Goal: Task Accomplishment & Management: Use online tool/utility

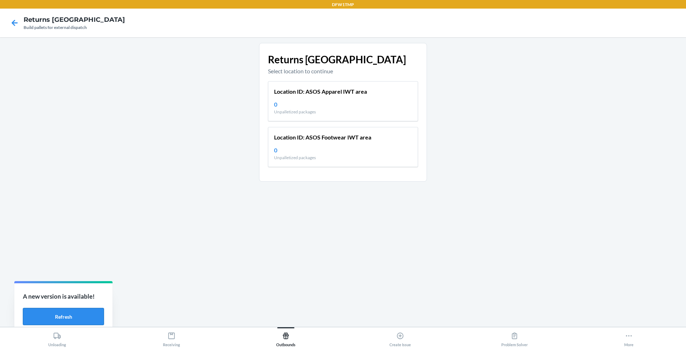
click at [84, 313] on button "Refresh" at bounding box center [63, 316] width 81 height 17
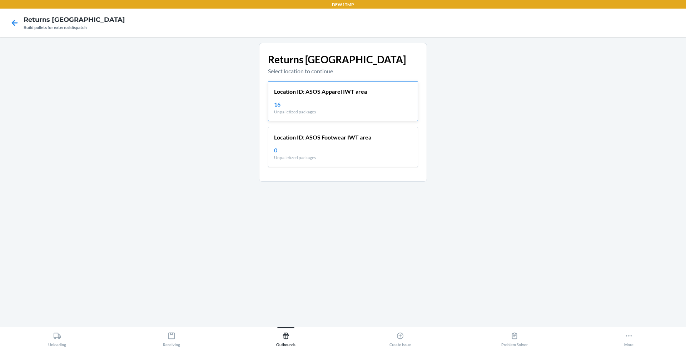
click at [311, 99] on div "Location ID: ASOS Apparel IWT area 16 Unpalletized packages" at bounding box center [343, 101] width 150 height 40
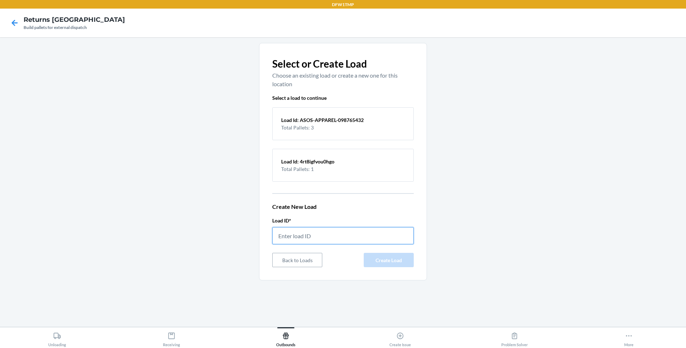
click at [334, 233] on input "text" at bounding box center [343, 235] width 142 height 17
type input "testload576"
click at [405, 259] on button "Create Load" at bounding box center [389, 260] width 50 height 14
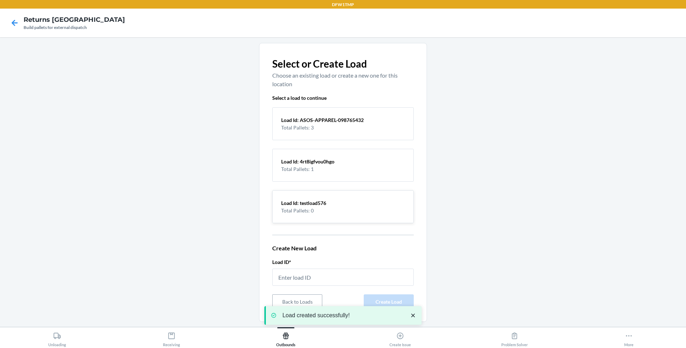
click at [336, 207] on p "Total Pallets: 0" at bounding box center [343, 211] width 124 height 8
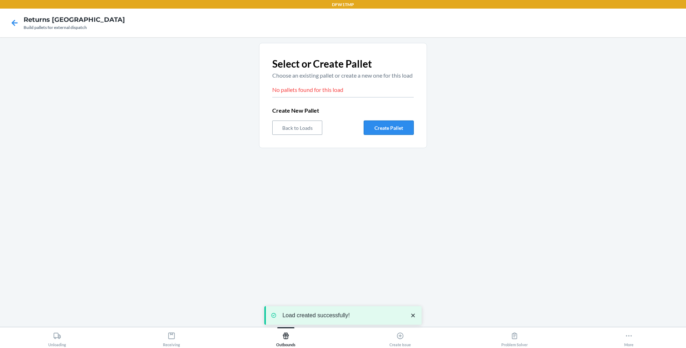
click at [378, 135] on button "Create Pallet" at bounding box center [389, 127] width 50 height 14
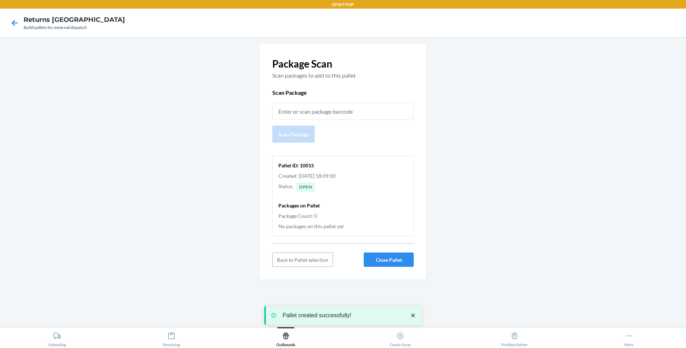
click at [333, 202] on p "Packages on Pallet" at bounding box center [342, 206] width 129 height 8
click at [308, 185] on div "Open" at bounding box center [305, 186] width 19 height 9
click at [312, 113] on input "text" at bounding box center [343, 111] width 142 height 17
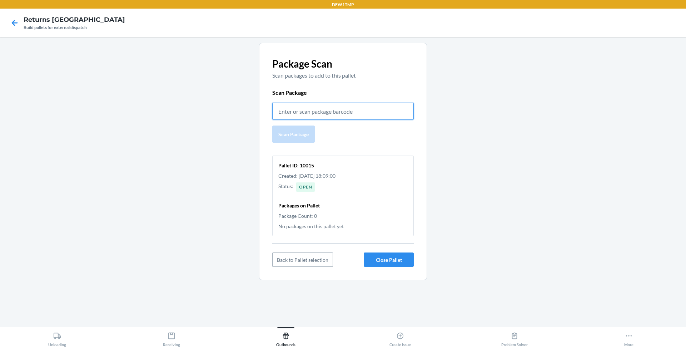
paste input "58757"
type input "58757"
click at [295, 141] on button "Scan Package" at bounding box center [293, 133] width 43 height 17
click at [373, 255] on button "Close Pallet" at bounding box center [389, 260] width 50 height 14
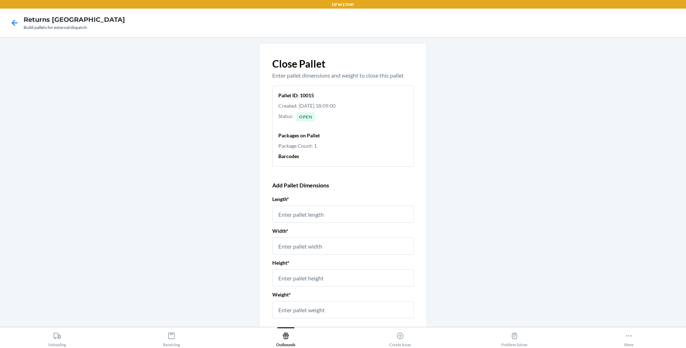
scroll to position [50, 0]
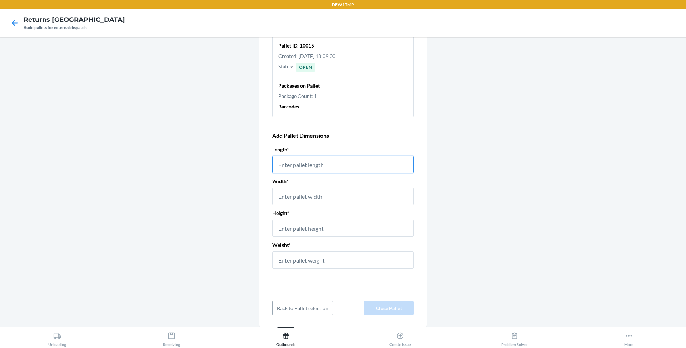
click at [336, 163] on input "number" at bounding box center [343, 164] width 142 height 17
type input "12"
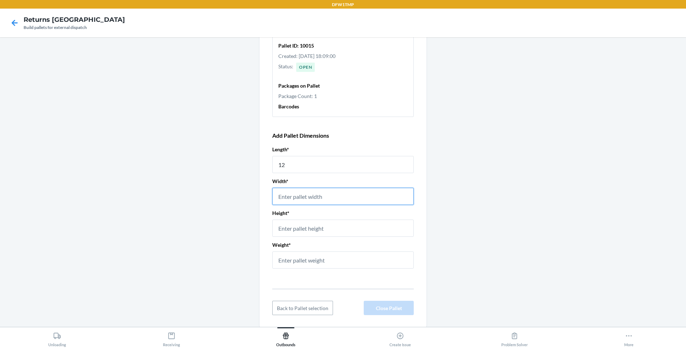
click at [318, 196] on input "number" at bounding box center [343, 196] width 142 height 17
type input "46"
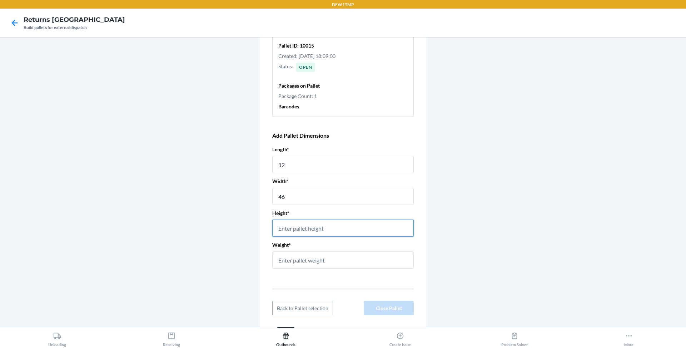
click at [297, 227] on input "number" at bounding box center [343, 227] width 142 height 17
type input "42"
click at [289, 165] on input "12" at bounding box center [343, 164] width 142 height 17
type input "1"
type input "32"
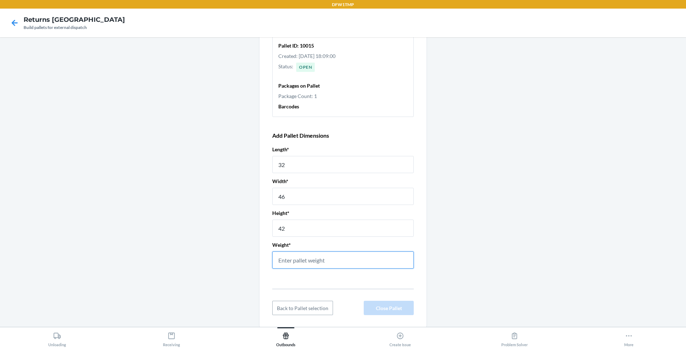
click at [318, 260] on input "number" at bounding box center [343, 259] width 142 height 17
type input "4"
type input "657"
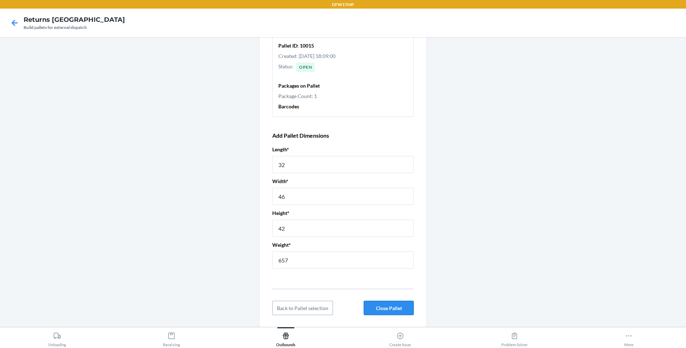
click at [377, 304] on button "Close Pallet" at bounding box center [389, 308] width 50 height 14
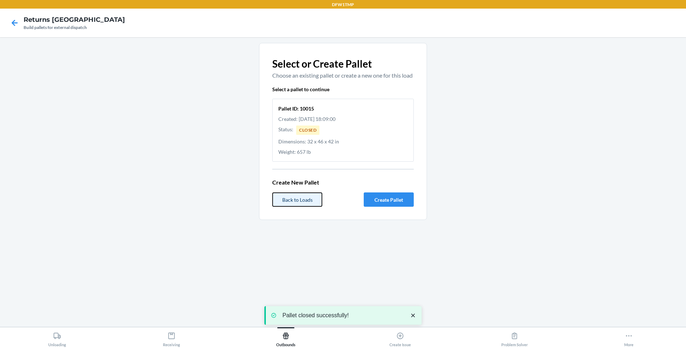
click at [298, 207] on button "Back to Loads" at bounding box center [297, 199] width 50 height 14
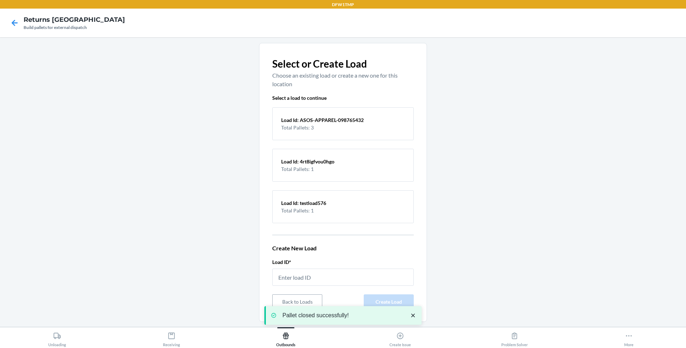
click at [17, 15] on div at bounding box center [15, 23] width 18 height 18
click at [16, 21] on icon at bounding box center [15, 23] width 12 height 12
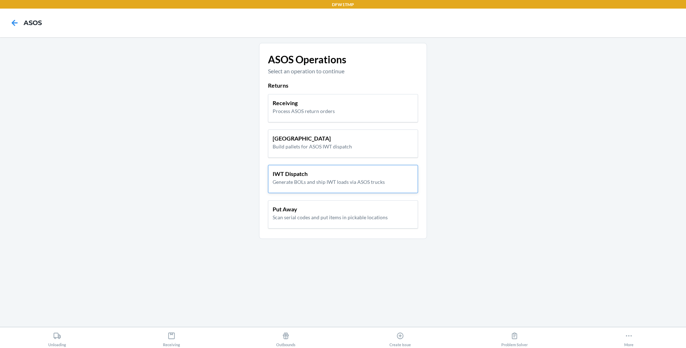
click at [314, 178] on p "Generate BOLs and ship IWT loads via ASOS trucks" at bounding box center [329, 182] width 112 height 8
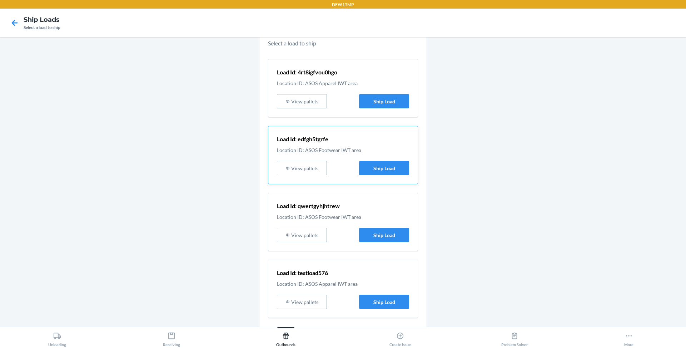
scroll to position [40, 0]
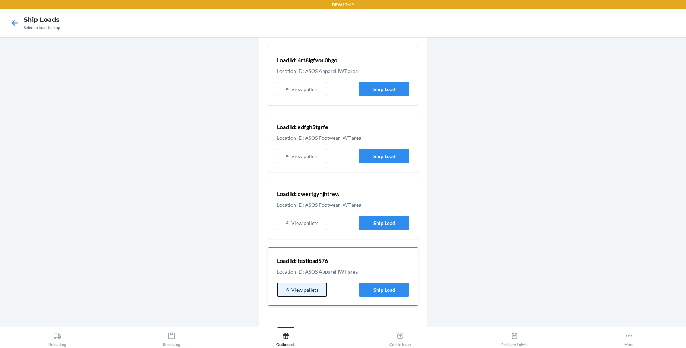
click at [315, 289] on button "View pallets" at bounding box center [302, 289] width 50 height 14
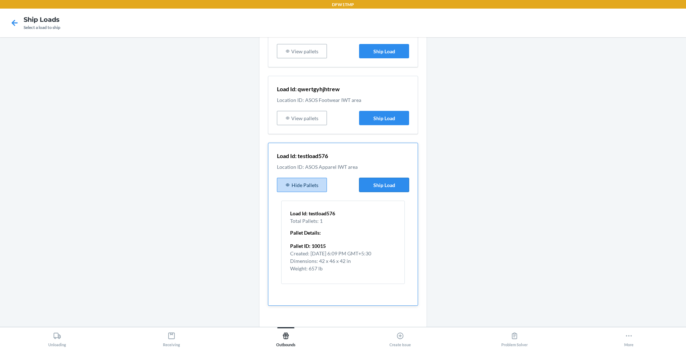
click at [386, 188] on button "Ship Load" at bounding box center [384, 185] width 50 height 14
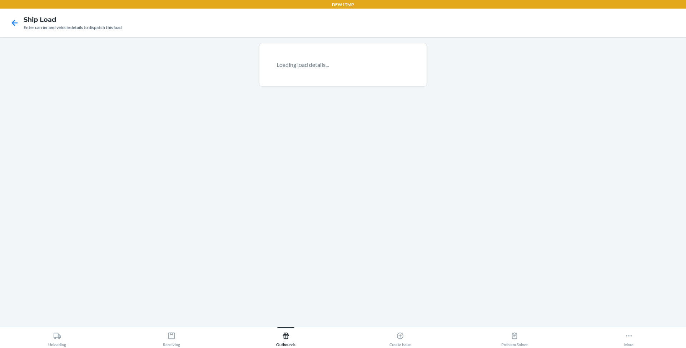
scroll to position [0, 0]
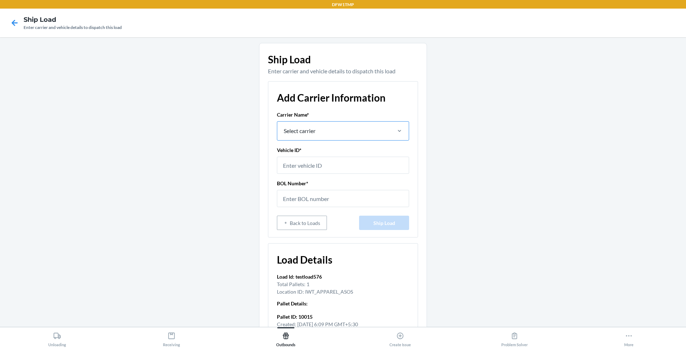
click at [354, 130] on div "Select carrier" at bounding box center [333, 131] width 113 height 19
click at [284, 130] on input "Select carrier" at bounding box center [283, 131] width 1 height 9
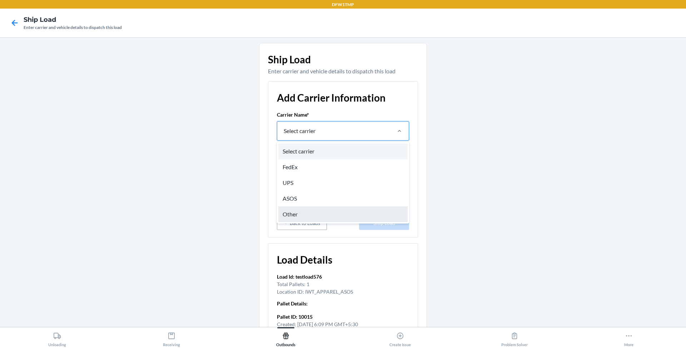
click at [300, 213] on div "Other" at bounding box center [342, 214] width 129 height 16
click at [284, 135] on input "option Other focused, 5 of 5. 5 results available. Use Up and Down to choose op…" at bounding box center [283, 131] width 1 height 9
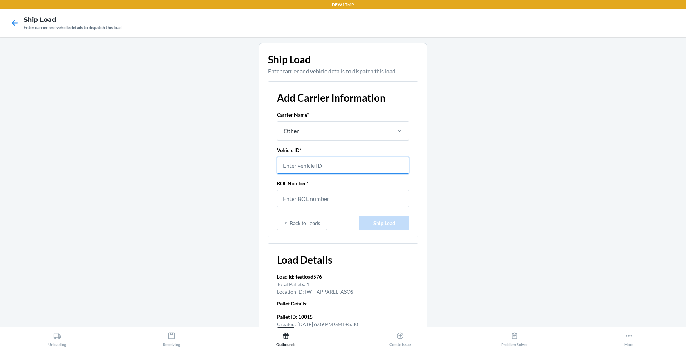
click at [318, 169] on input "text" at bounding box center [343, 165] width 132 height 17
type input "testvehicleASOS"
click at [336, 195] on input "text" at bounding box center [343, 198] width 132 height 17
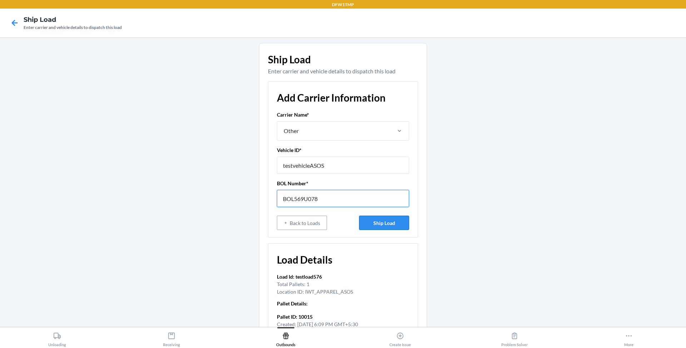
type input "BOL569U078"
click at [384, 224] on button "Ship Load" at bounding box center [384, 223] width 50 height 14
